Goal: Transaction & Acquisition: Obtain resource

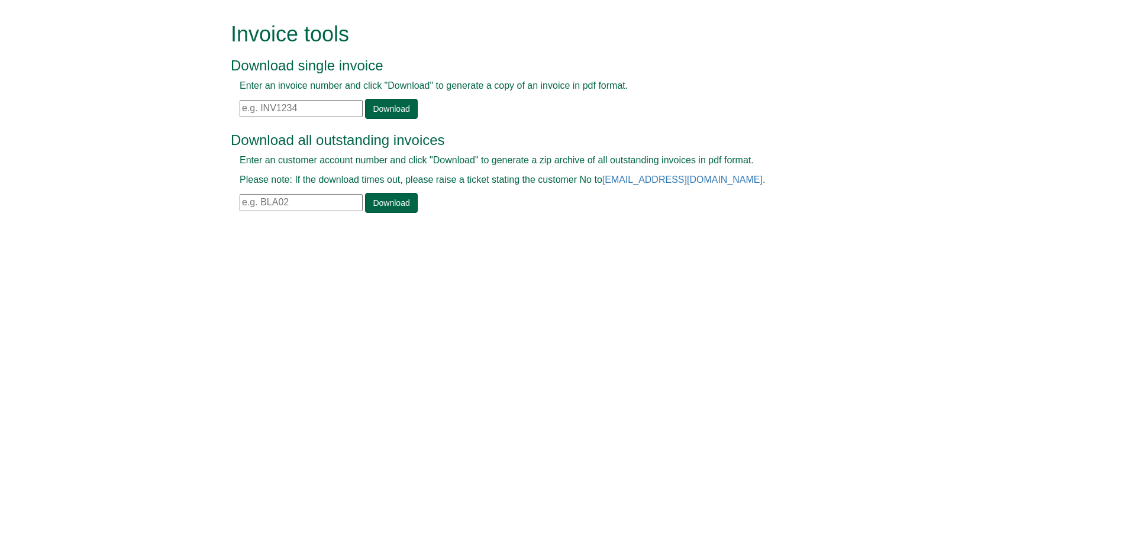
paste input "INV1408523"
type input "INV1408523"
click at [404, 100] on link "Download" at bounding box center [391, 109] width 52 height 20
click at [316, 111] on input "text" at bounding box center [301, 108] width 123 height 17
paste input "INV1408527"
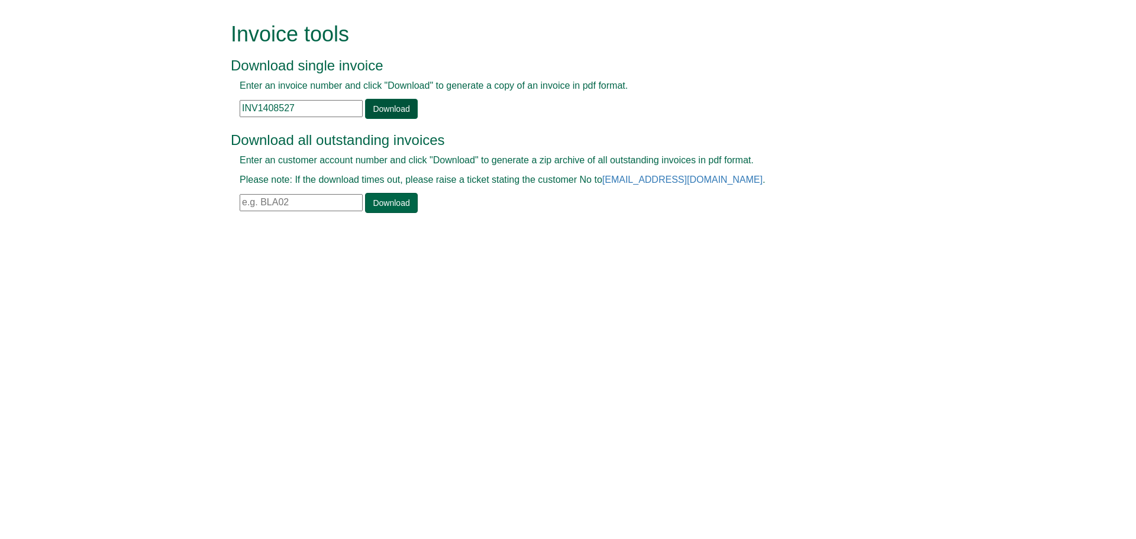
type input "INV1408527"
click at [368, 111] on link "Download" at bounding box center [391, 109] width 52 height 20
click at [343, 114] on input "INV1408527" at bounding box center [301, 108] width 123 height 17
click at [418, 109] on div "Enter an invoice number and click "Download" to generate a copy of an invoice i…" at bounding box center [555, 99] width 648 height 40
click at [387, 112] on link "Download" at bounding box center [391, 109] width 52 height 20
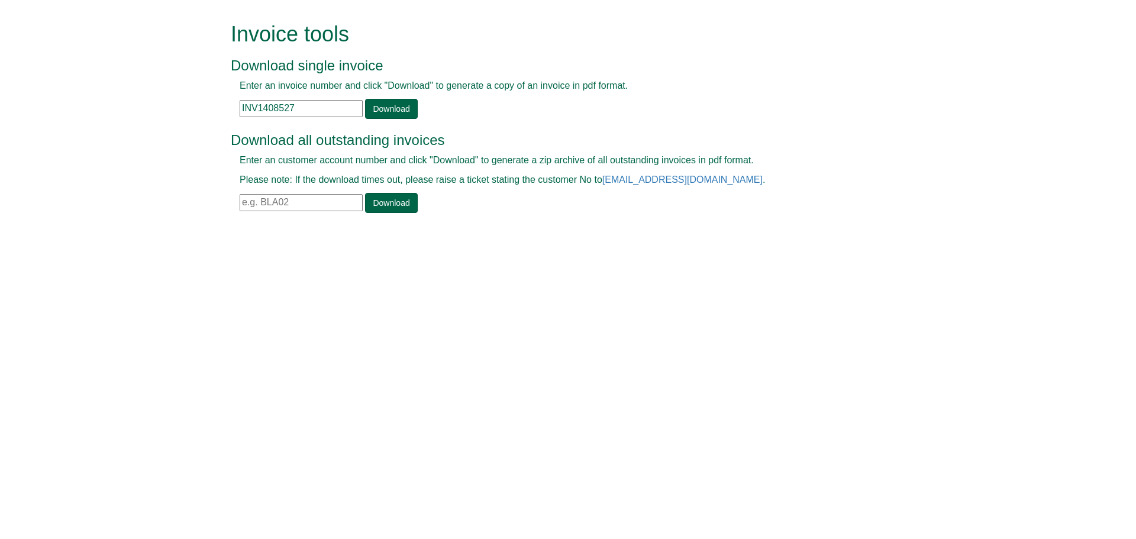
click at [451, 238] on html "Invoice tools Download single invoice Enter an invoice number and click "Downlo…" at bounding box center [568, 119] width 1136 height 238
click at [323, 109] on input "text" at bounding box center [301, 108] width 123 height 17
paste input "INV1408533"
type input "INV1408533"
click at [401, 106] on link "Download" at bounding box center [391, 109] width 52 height 20
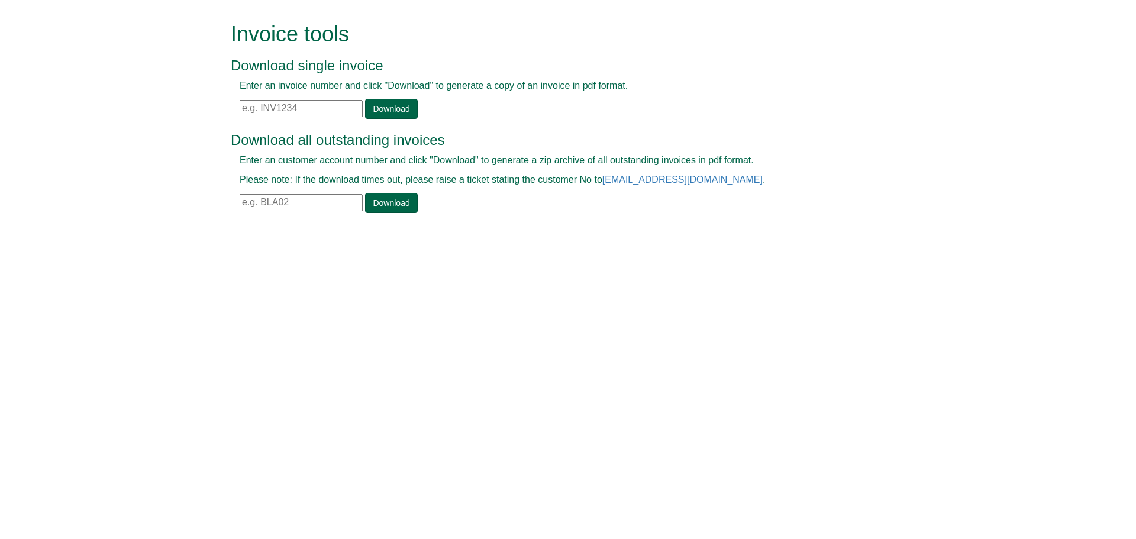
click at [324, 115] on input "text" at bounding box center [301, 108] width 123 height 17
paste input "INV1408536"
type input "INV1408536"
click at [384, 106] on link "Download" at bounding box center [391, 109] width 52 height 20
